Goal: Obtain resource: Obtain resource

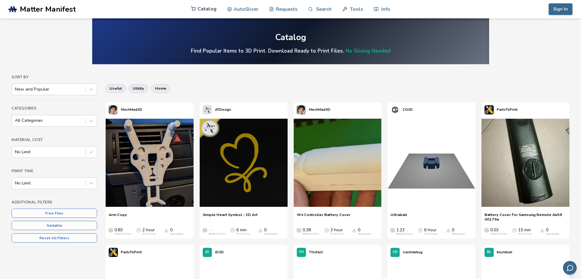
click at [204, 9] on link "Catalog" at bounding box center [204, 9] width 26 height 18
click at [560, 9] on button "Sign In" at bounding box center [561, 9] width 24 height 12
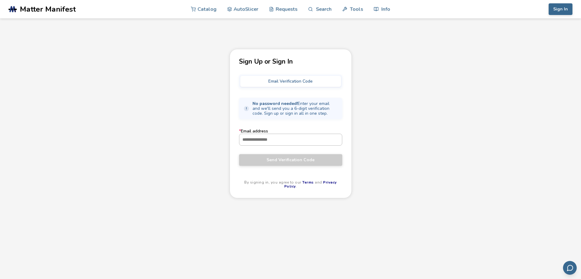
click at [261, 140] on input "* Email address" at bounding box center [290, 139] width 103 height 11
type input "*"
type input "**********"
click at [293, 159] on span "Send Verification Code" at bounding box center [291, 159] width 94 height 5
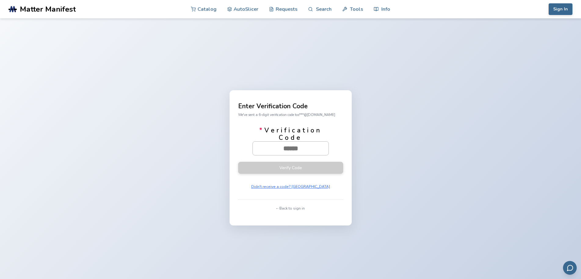
drag, startPoint x: 304, startPoint y: 146, endPoint x: 293, endPoint y: 147, distance: 10.4
click at [293, 147] on input "* Verification Code" at bounding box center [291, 147] width 76 height 13
paste input "******"
type input "******"
click at [289, 168] on button "Verify Code" at bounding box center [290, 167] width 105 height 12
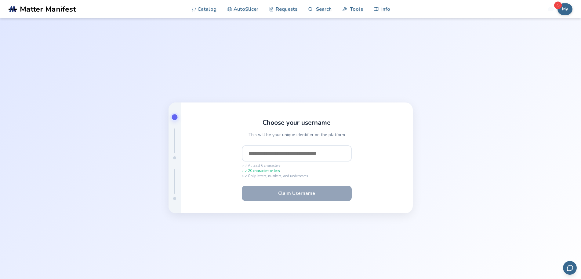
click at [262, 152] on input "text" at bounding box center [297, 153] width 110 height 16
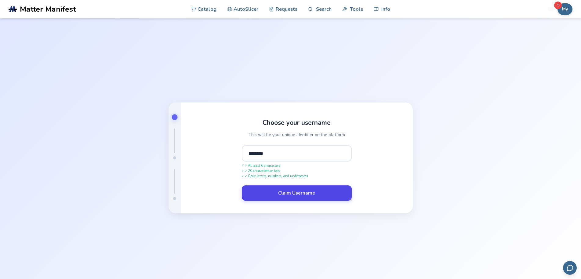
type input "********"
click at [298, 194] on button "Claim Username" at bounding box center [297, 192] width 110 height 15
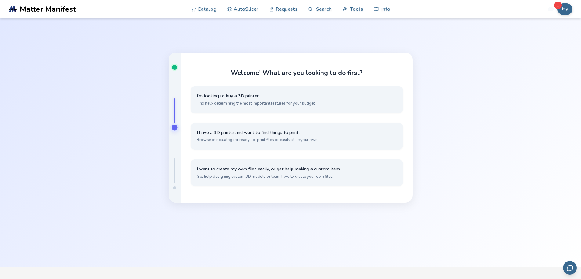
scroll to position [31, 0]
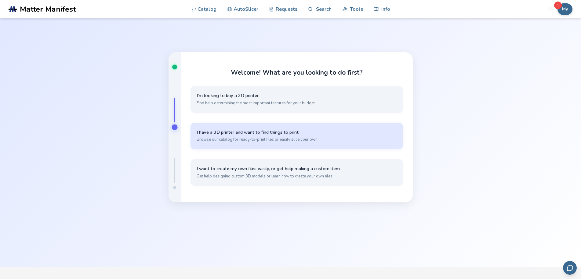
click at [264, 132] on span "I have a 3D printer and want to find things to print." at bounding box center [297, 132] width 200 height 6
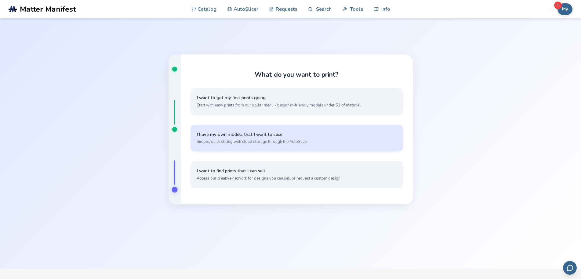
scroll to position [0, 0]
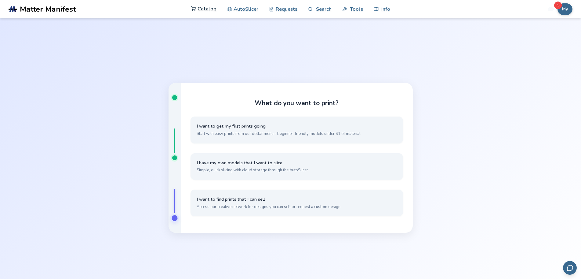
click at [209, 8] on link "Catalog" at bounding box center [204, 9] width 26 height 18
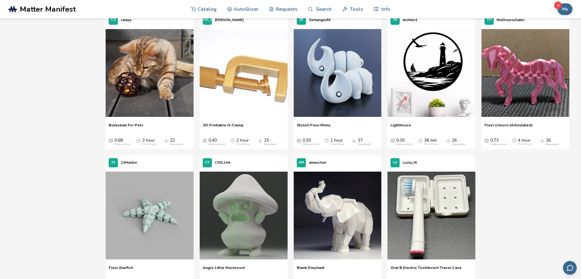
scroll to position [1955, 0]
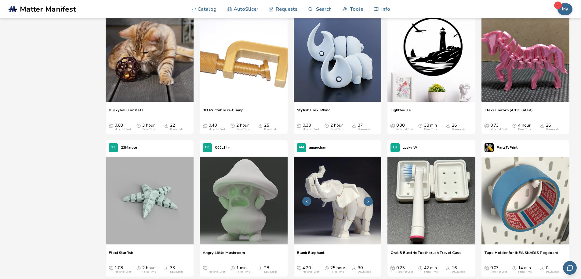
click at [340, 194] on img at bounding box center [338, 200] width 88 height 88
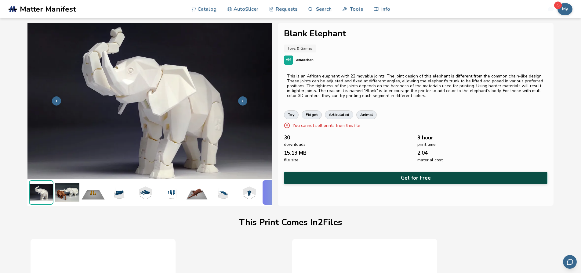
click at [413, 177] on button "Get for Free" at bounding box center [416, 178] width 264 height 13
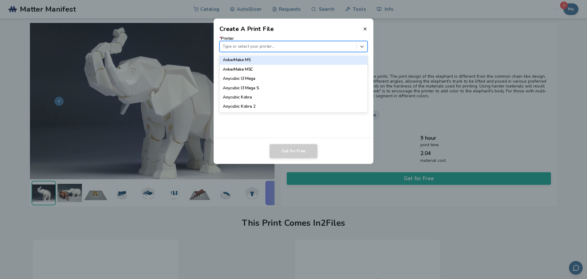
click at [272, 46] on div at bounding box center [287, 46] width 131 height 6
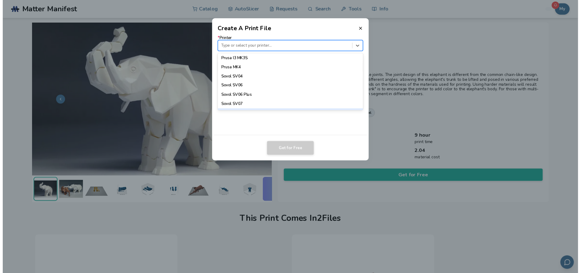
scroll to position [569, 0]
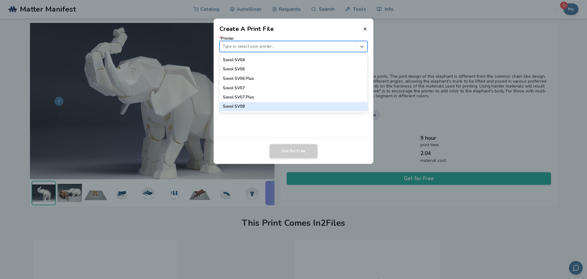
click at [239, 106] on div "Sovol SV08" at bounding box center [293, 106] width 148 height 9
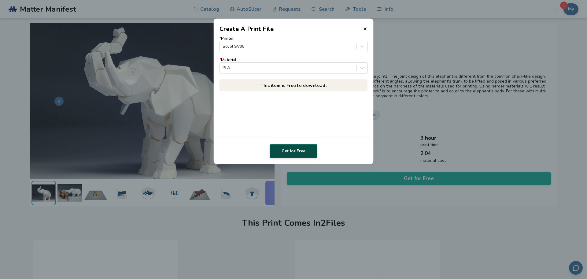
click at [295, 150] on button "Get for Free" at bounding box center [293, 151] width 48 height 14
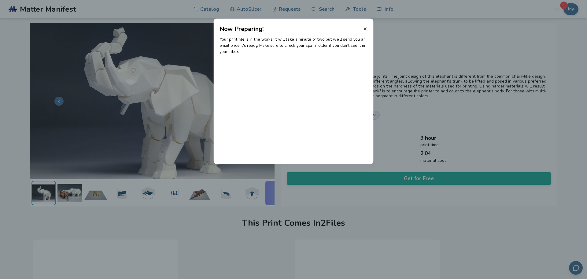
click at [365, 29] on line at bounding box center [365, 28] width 2 height 2
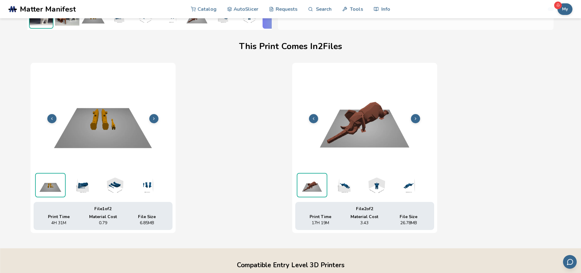
scroll to position [183, 0]
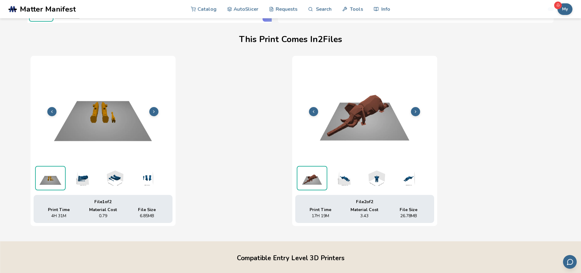
click at [320, 180] on img at bounding box center [312, 178] width 29 height 23
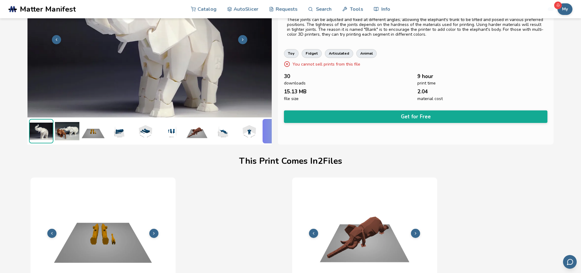
scroll to position [61, 0]
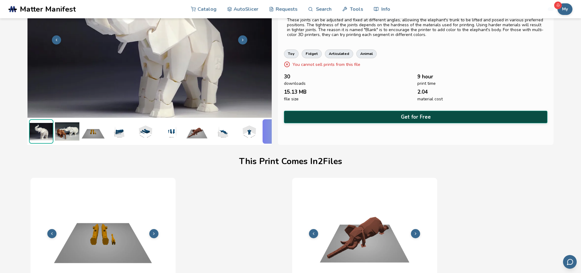
click at [411, 118] on button "Get for Free" at bounding box center [416, 117] width 264 height 13
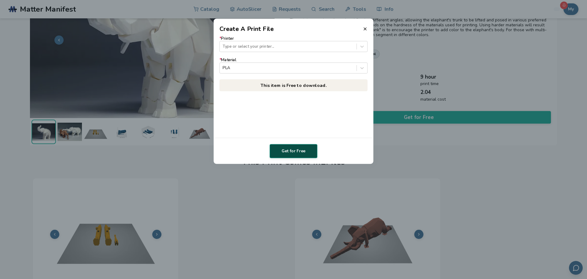
click at [303, 152] on button "Get for Free" at bounding box center [293, 151] width 48 height 14
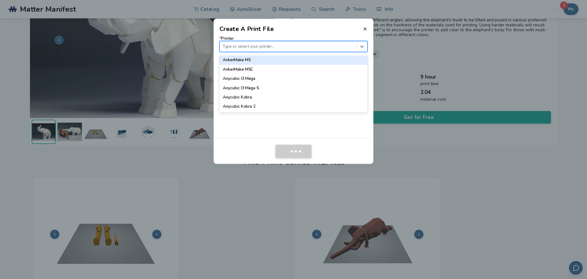
click at [238, 44] on div at bounding box center [287, 46] width 131 height 6
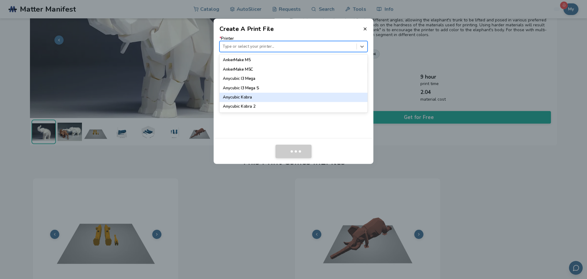
click at [241, 96] on div "Anycubic Kobra" at bounding box center [293, 97] width 148 height 9
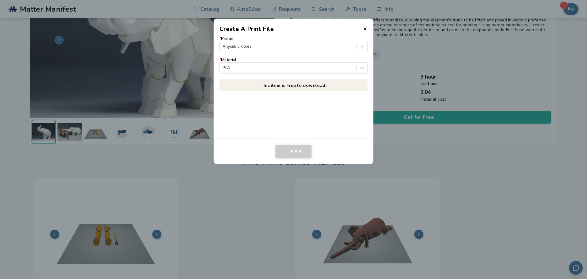
click at [295, 153] on div "submit" at bounding box center [293, 151] width 12 height 4
click at [367, 28] on header "Create A Print File" at bounding box center [294, 26] width 160 height 15
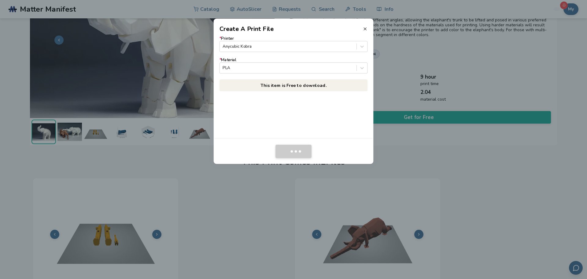
click at [366, 28] on line at bounding box center [365, 28] width 2 height 2
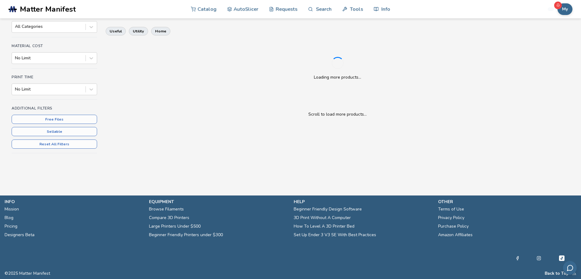
scroll to position [94, 0]
